Goal: Task Accomplishment & Management: Use online tool/utility

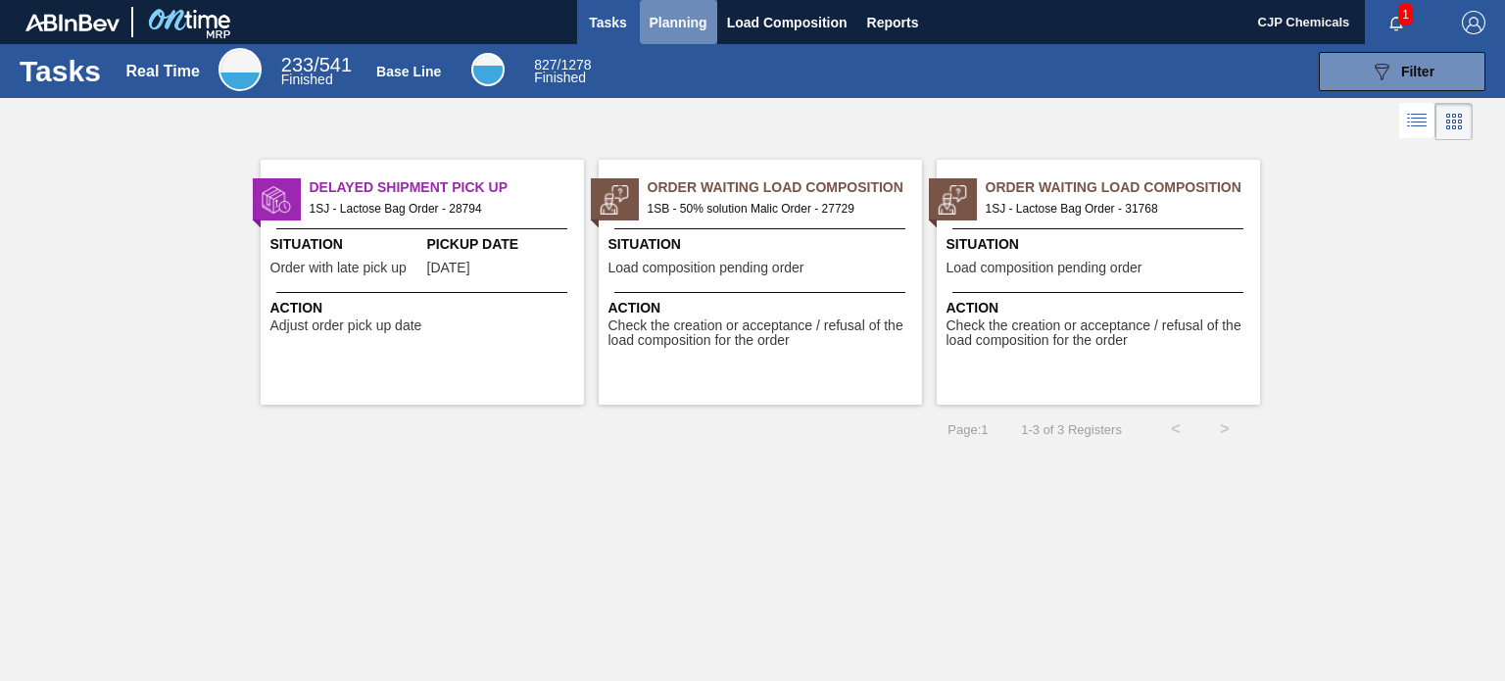
click at [696, 18] on span "Planning" at bounding box center [679, 23] width 58 height 24
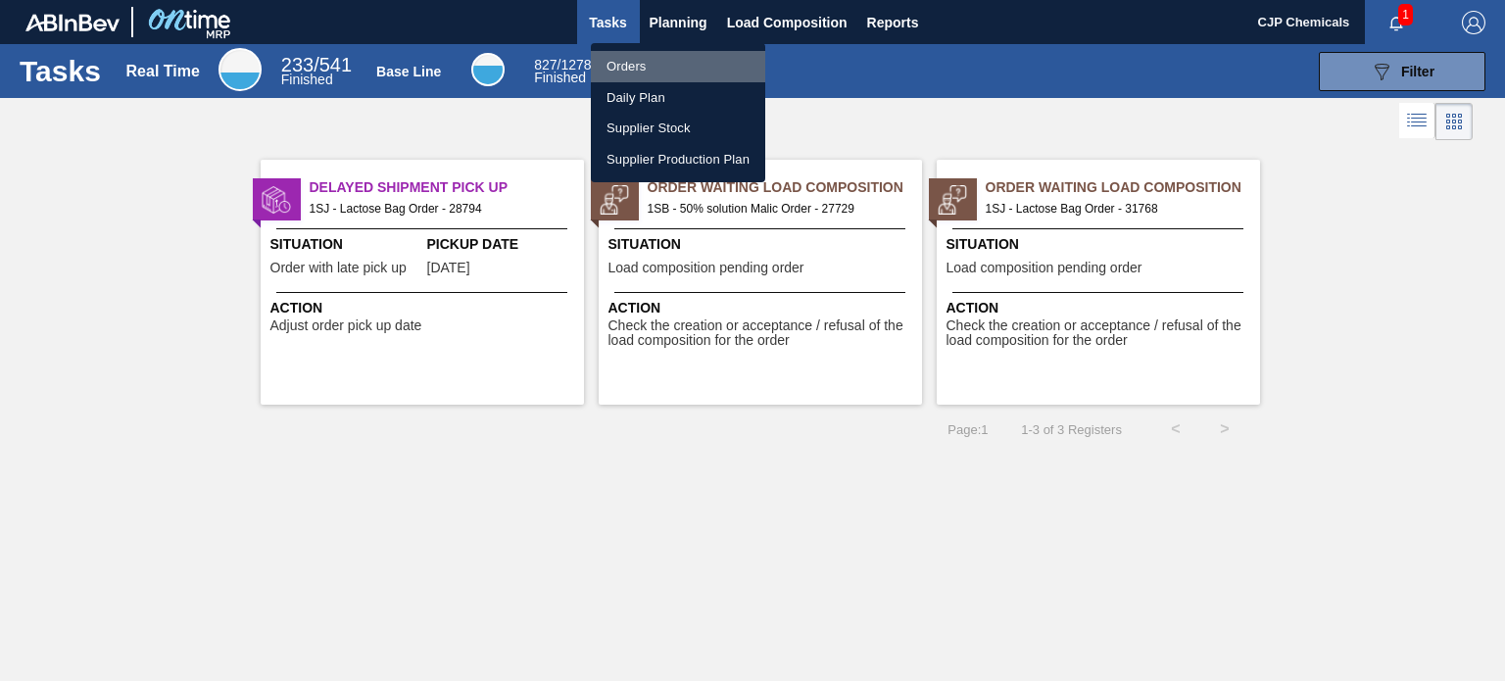
click at [631, 62] on li "Orders" at bounding box center [678, 66] width 174 height 31
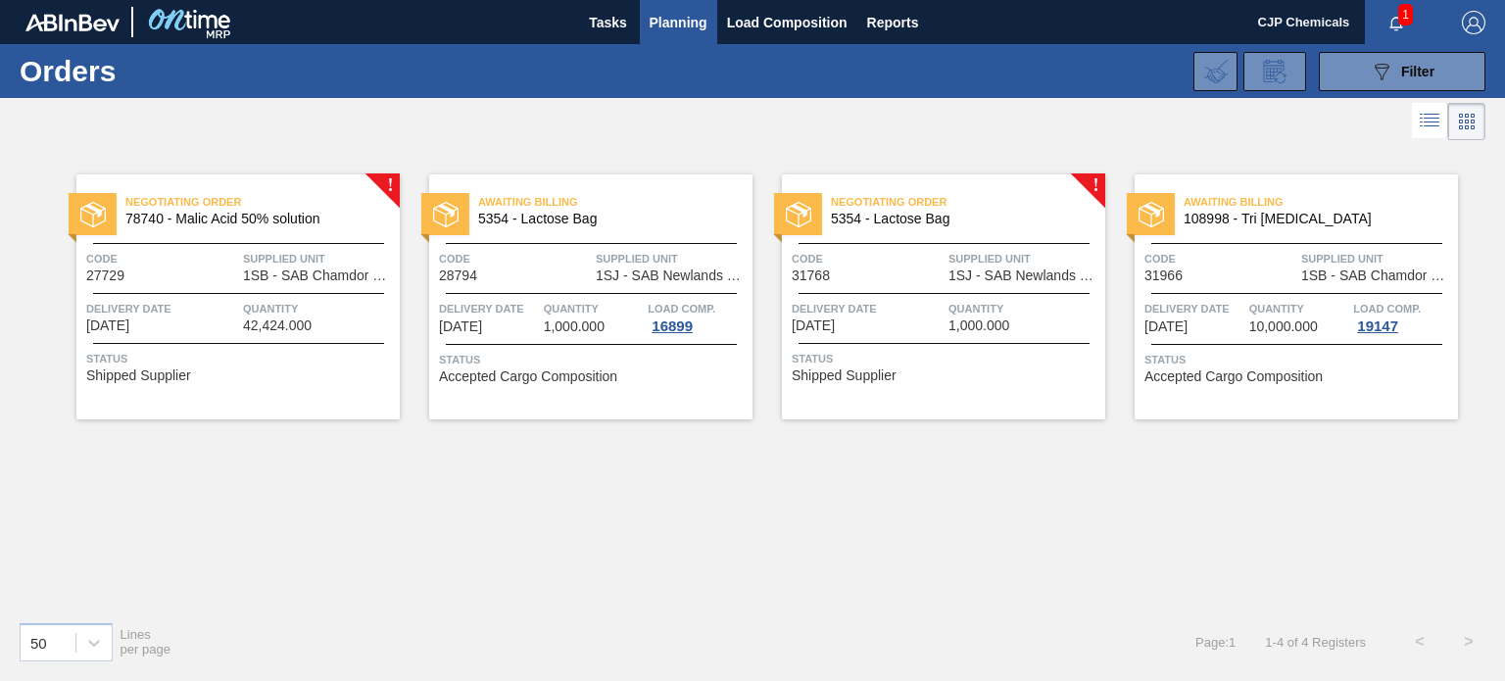
click at [1000, 202] on span "Negotiating Order" at bounding box center [968, 202] width 274 height 20
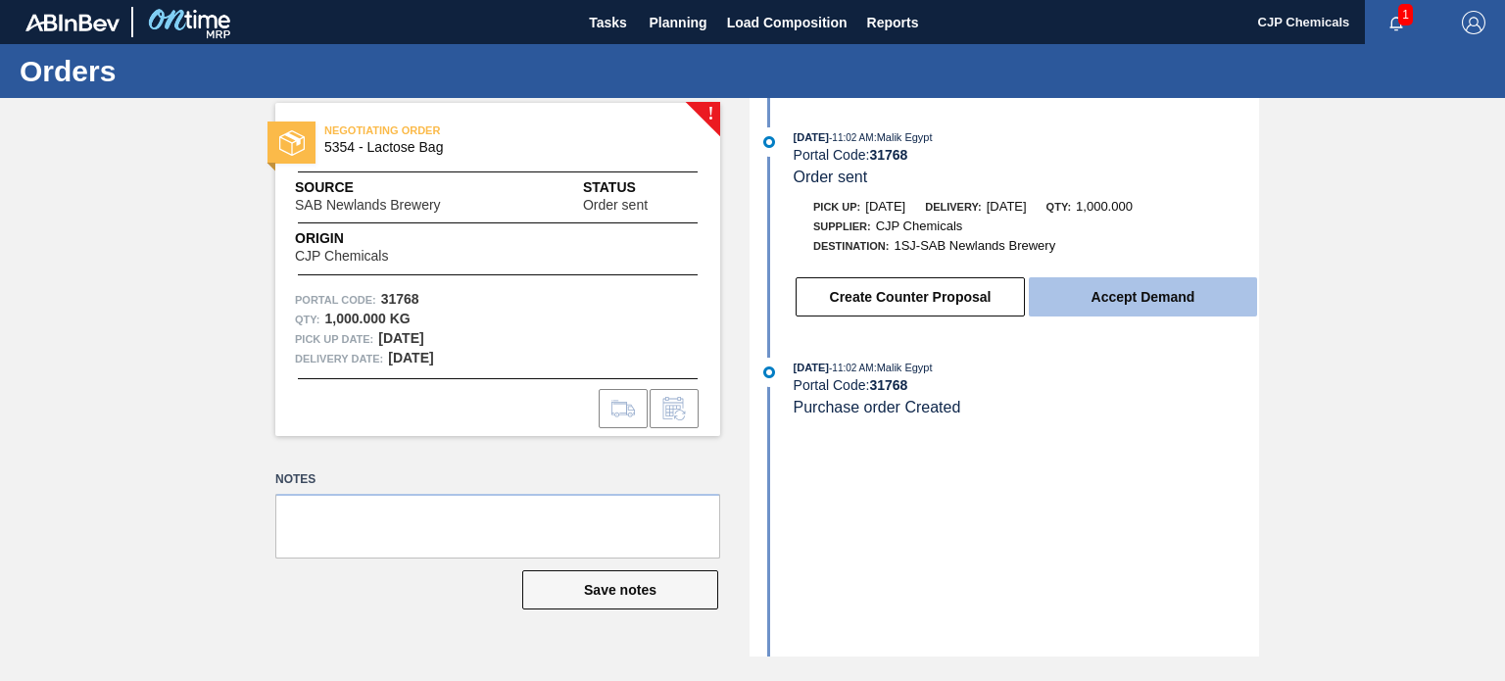
click at [1111, 301] on button "Accept Demand" at bounding box center [1143, 296] width 228 height 39
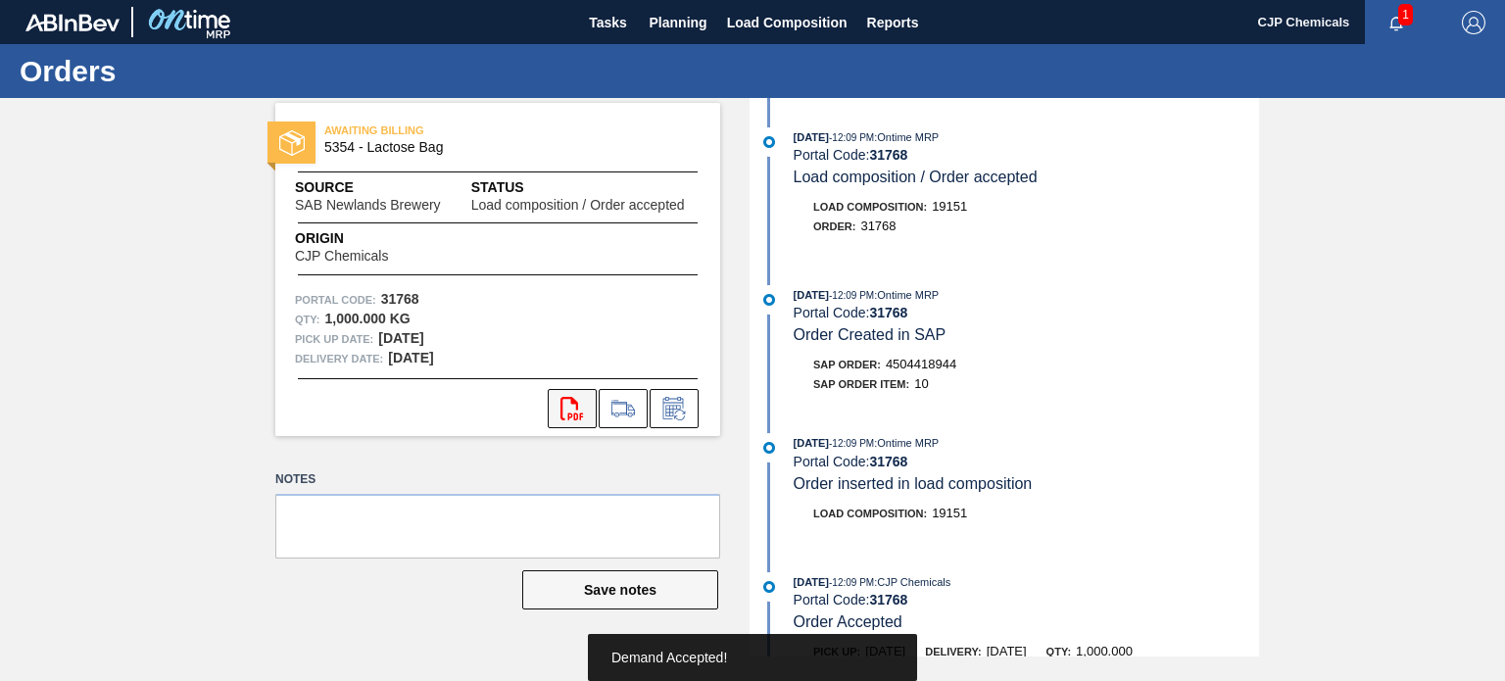
click at [588, 405] on button "svg{fill:#ff0000}" at bounding box center [572, 408] width 49 height 39
